Goal: Information Seeking & Learning: Learn about a topic

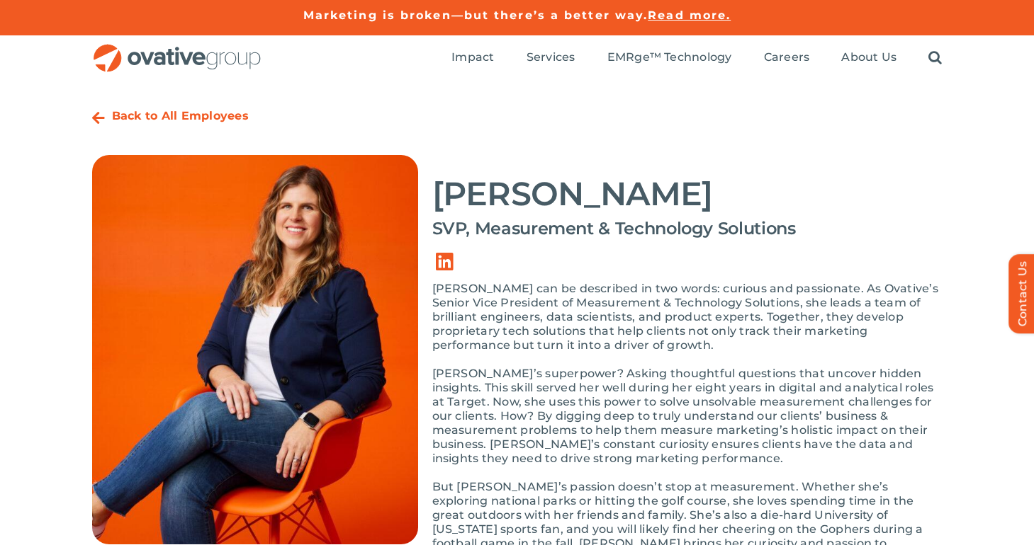
click at [173, 120] on strong "Back to All Employees" at bounding box center [180, 115] width 137 height 13
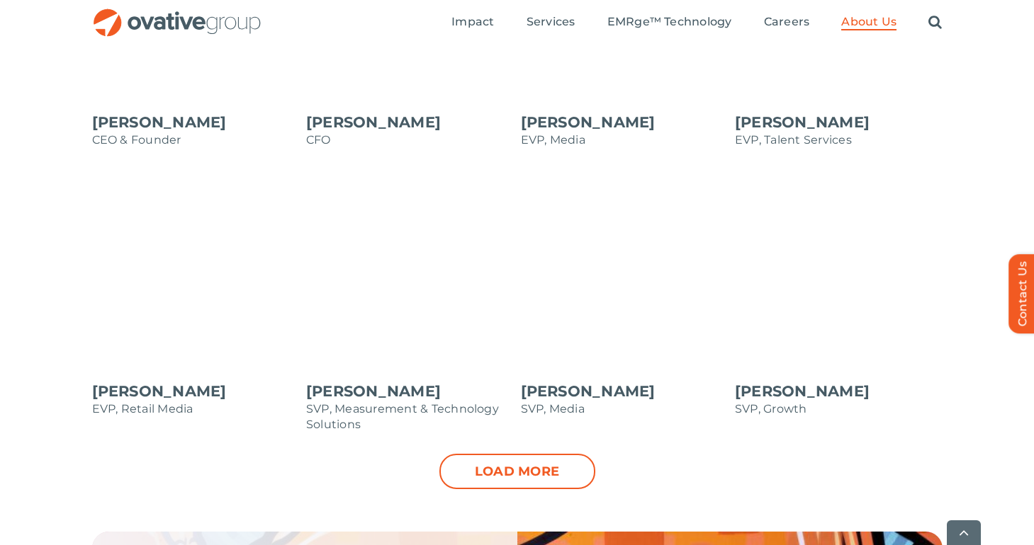
scroll to position [1400, 0]
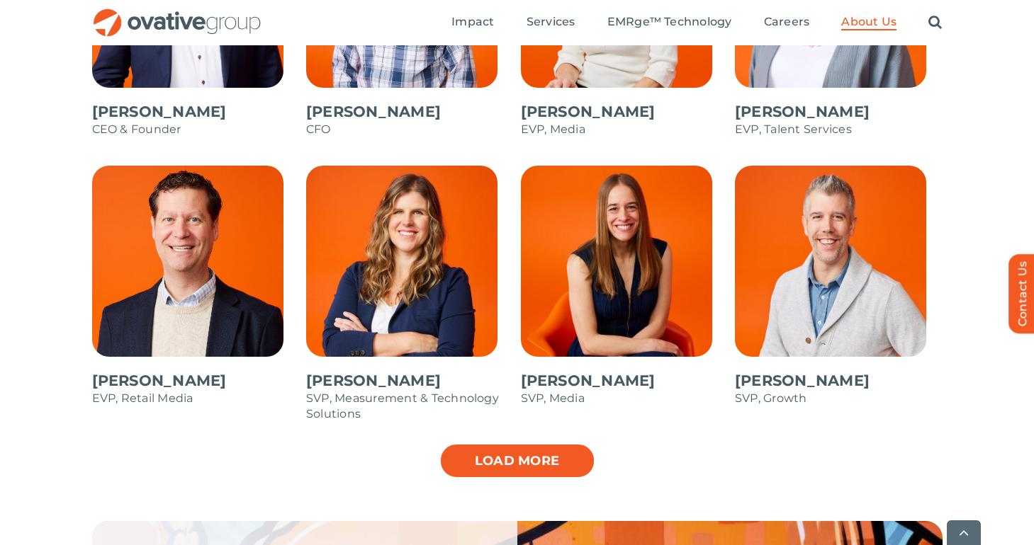
click at [503, 469] on link "Load more" at bounding box center [517, 460] width 156 height 35
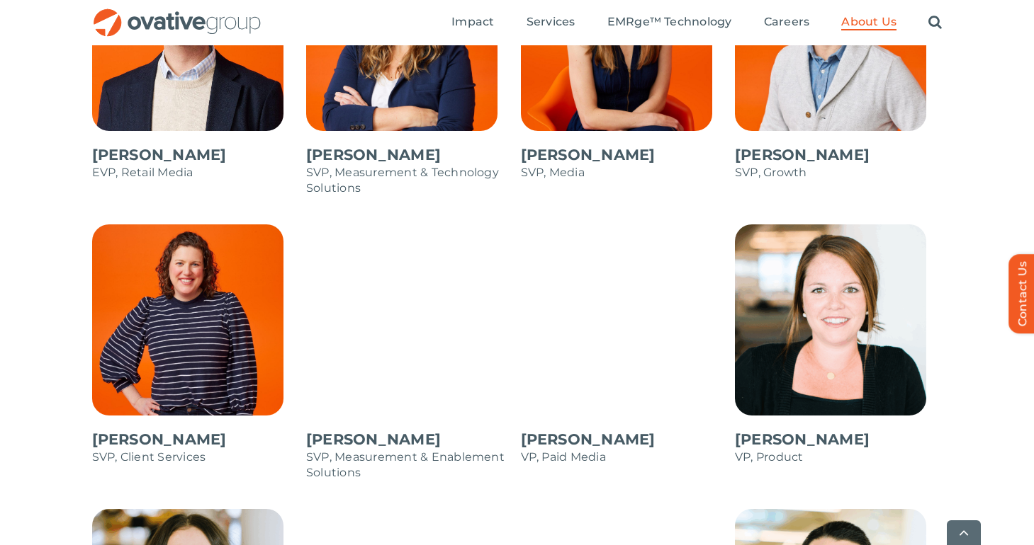
scroll to position [1636, 0]
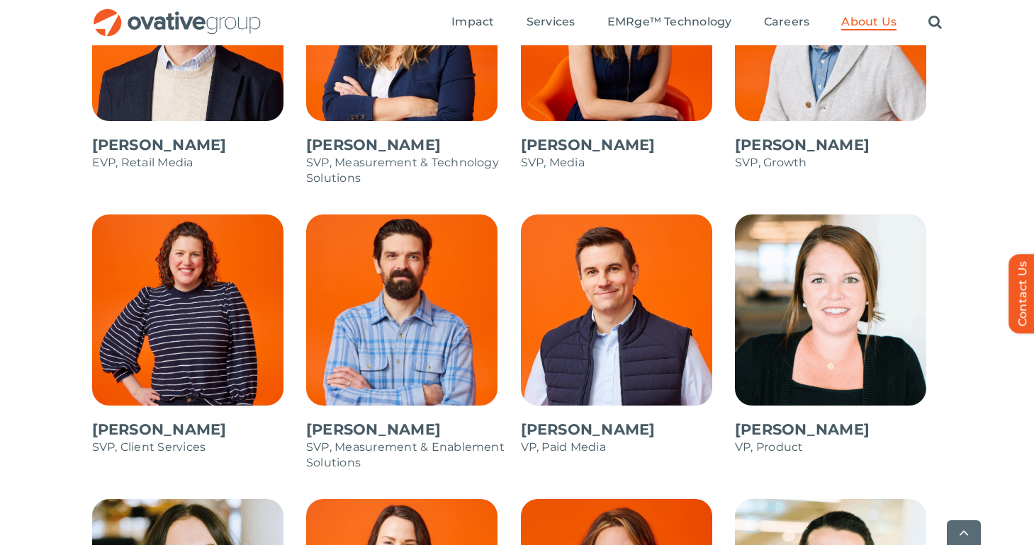
click at [816, 371] on span at bounding box center [839, 342] width 208 height 255
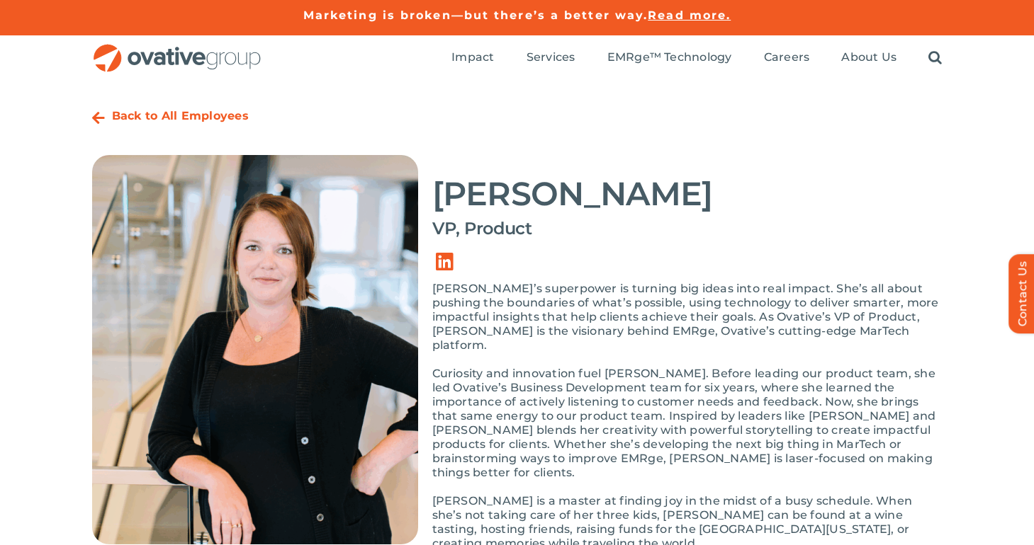
click at [203, 115] on strong "Back to All Employees" at bounding box center [180, 115] width 137 height 13
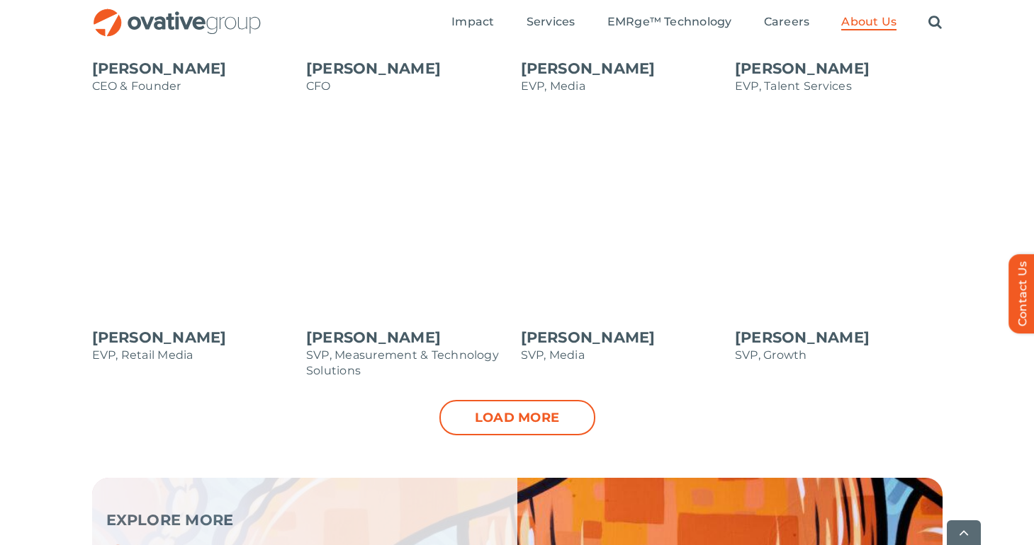
scroll to position [1444, 0]
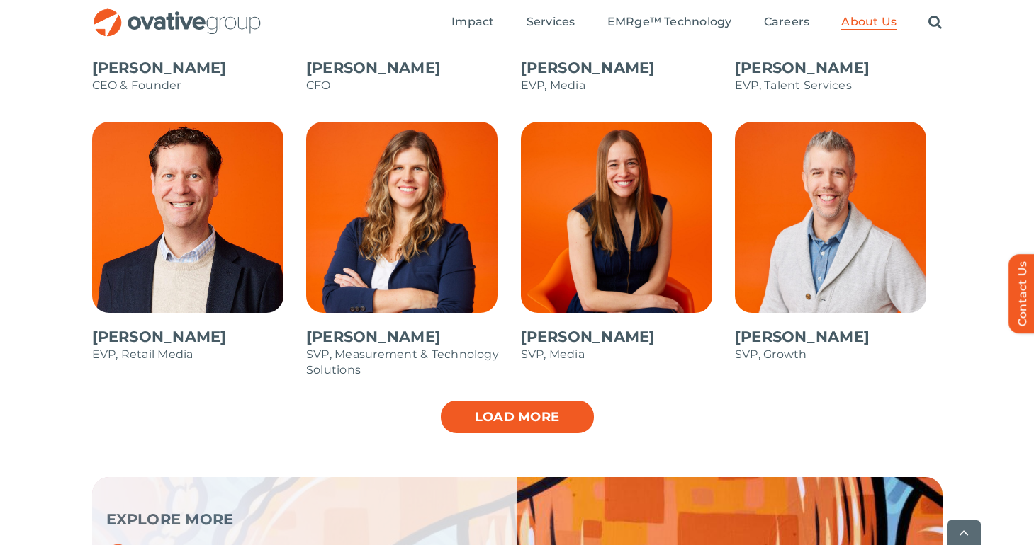
click at [481, 419] on link "Load more" at bounding box center [517, 417] width 156 height 35
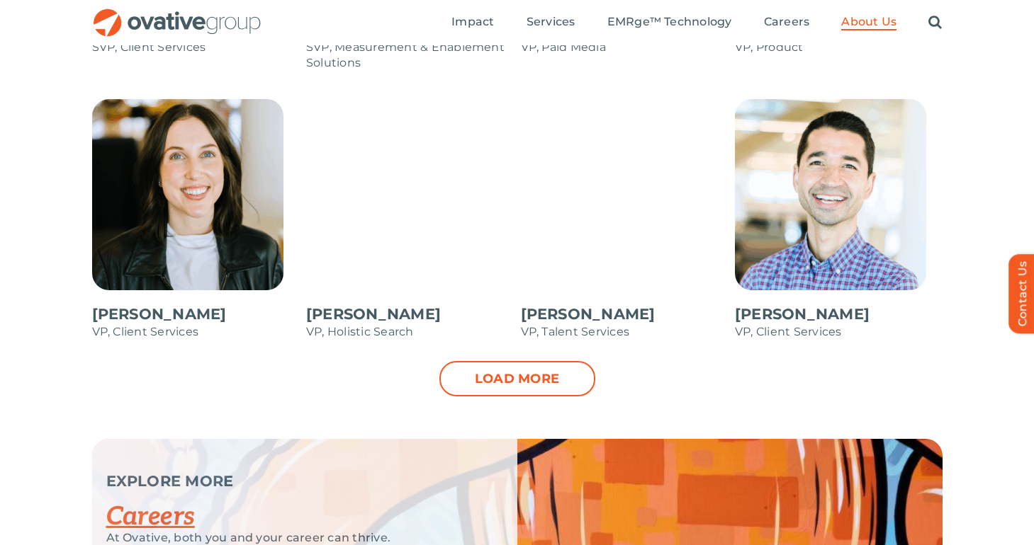
scroll to position [2016, 0]
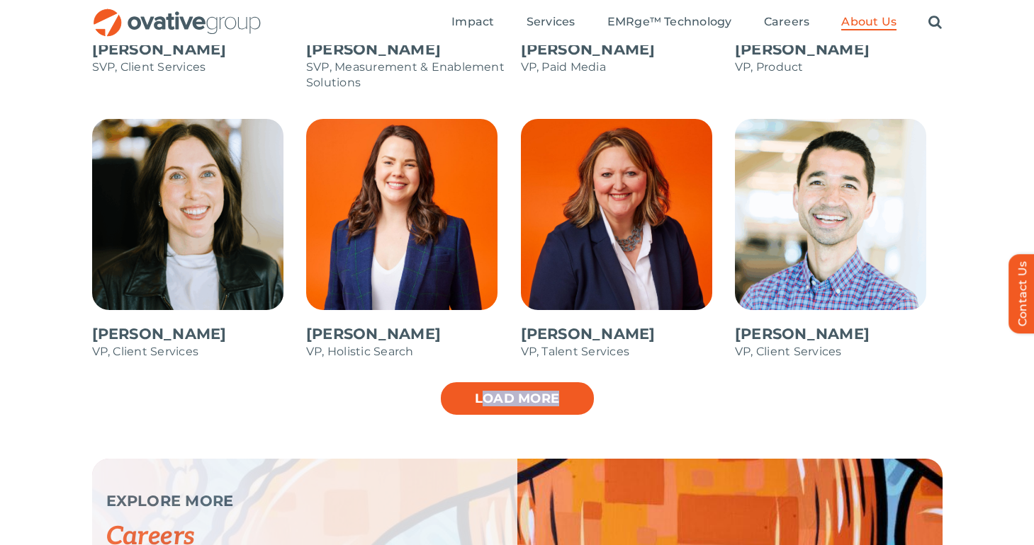
click at [487, 406] on link "Load more" at bounding box center [517, 398] width 156 height 35
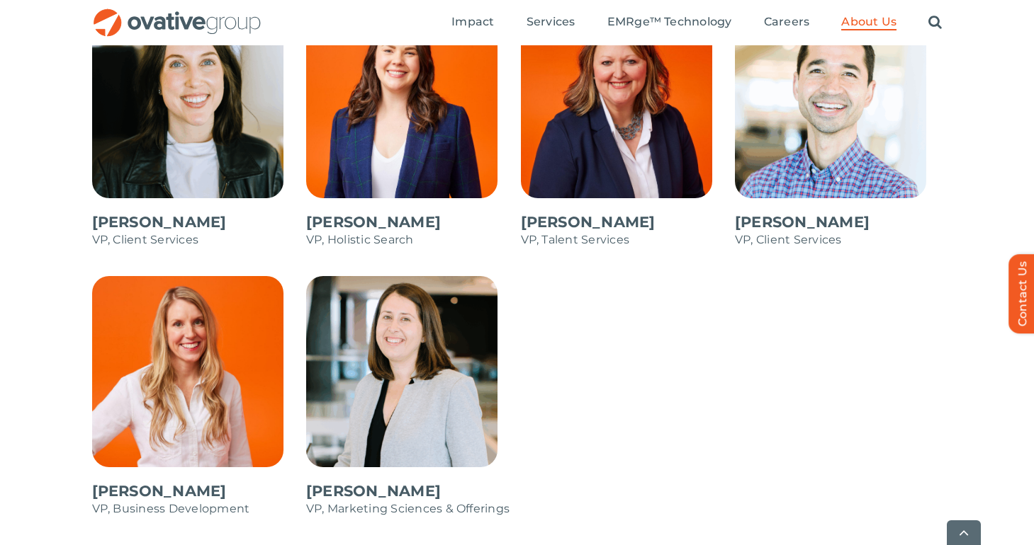
scroll to position [2131, 0]
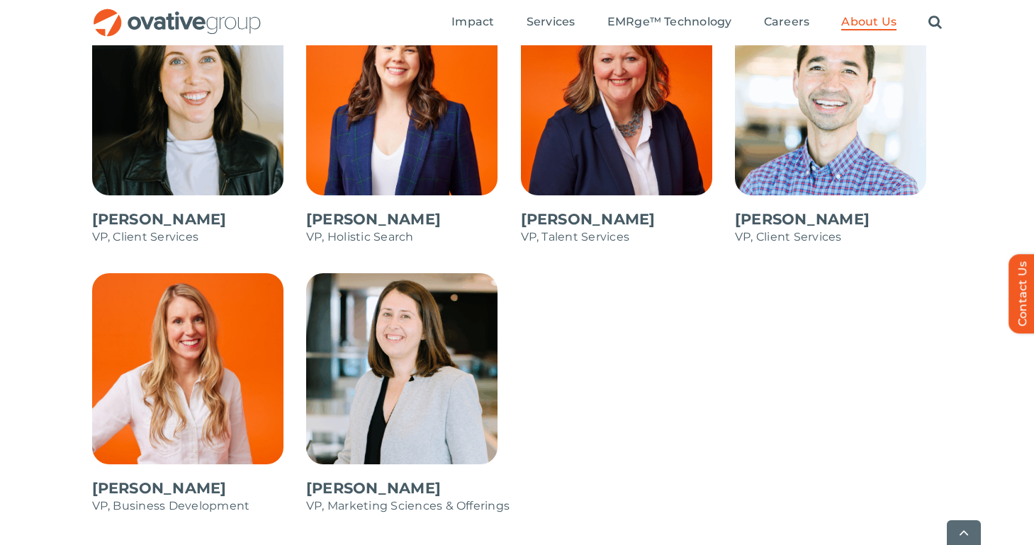
click at [420, 125] on span at bounding box center [410, 131] width 208 height 255
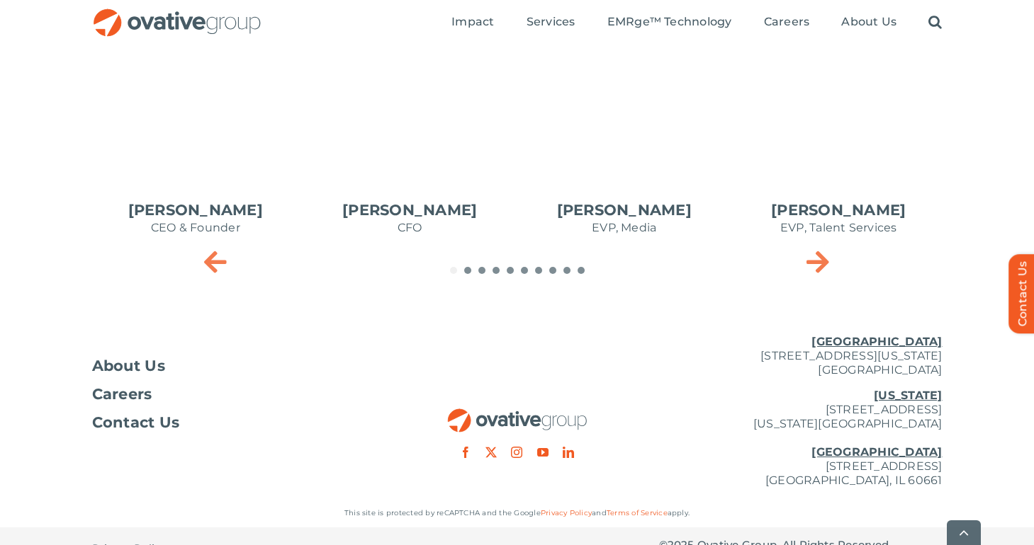
scroll to position [771, 0]
